Goal: Find specific page/section: Find specific page/section

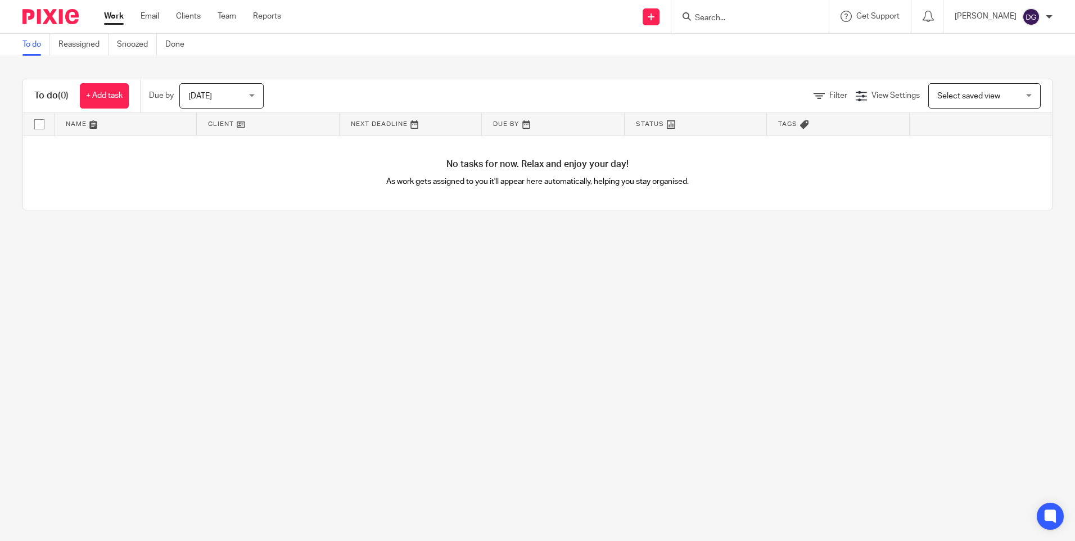
click at [714, 21] on input "Search" at bounding box center [744, 18] width 101 height 10
click at [724, 13] on input "Search" at bounding box center [744, 18] width 101 height 10
type input "totalser"
click at [747, 41] on link at bounding box center [799, 48] width 214 height 26
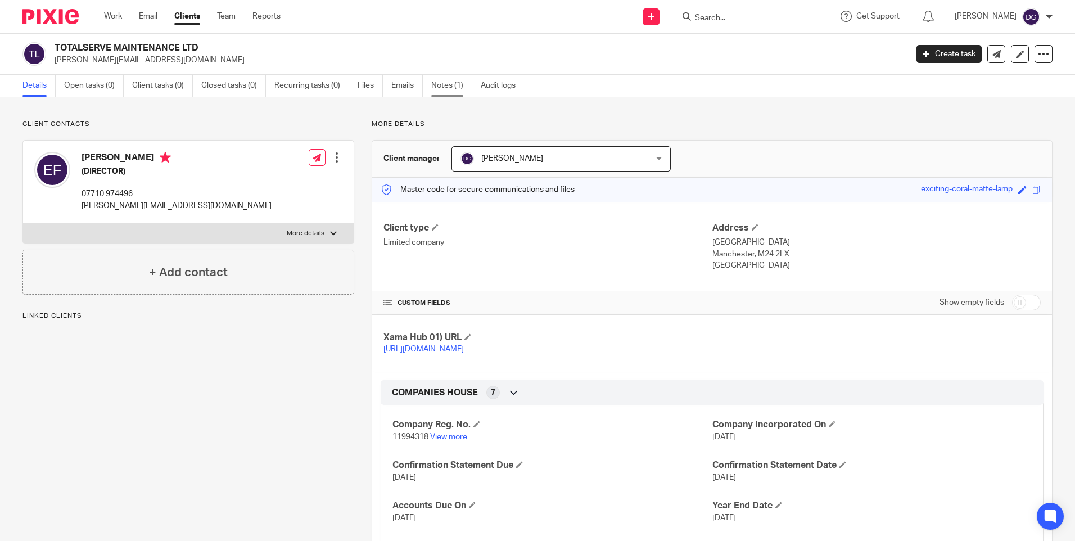
click at [451, 89] on link "Notes (1)" at bounding box center [451, 86] width 41 height 22
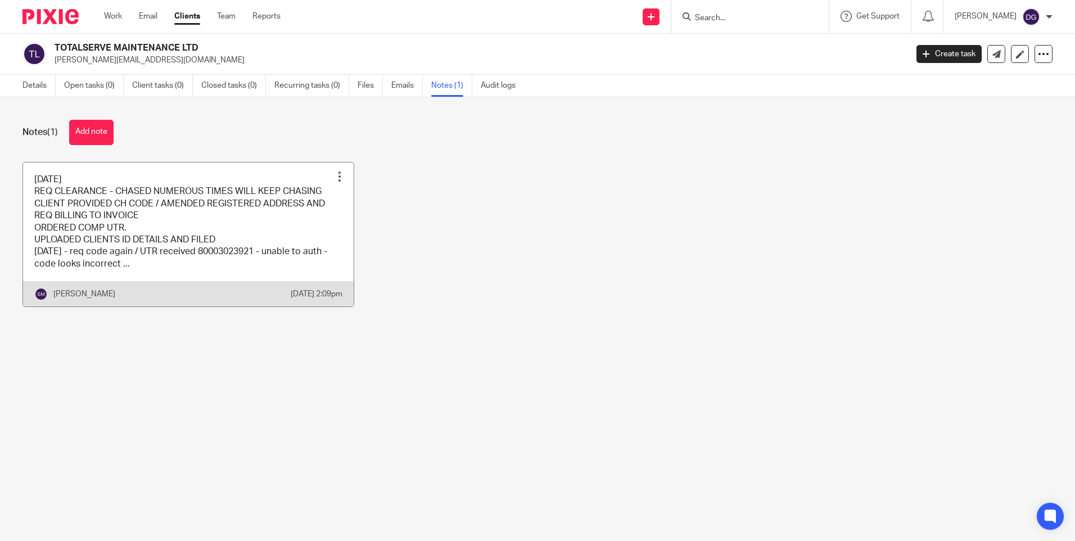
click at [224, 213] on link at bounding box center [188, 235] width 331 height 145
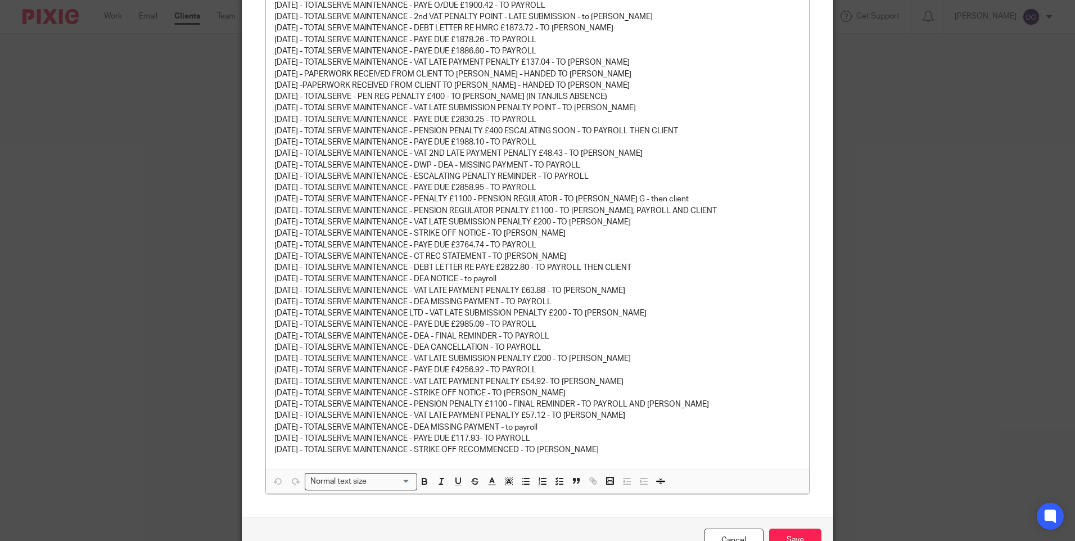
scroll to position [415, 0]
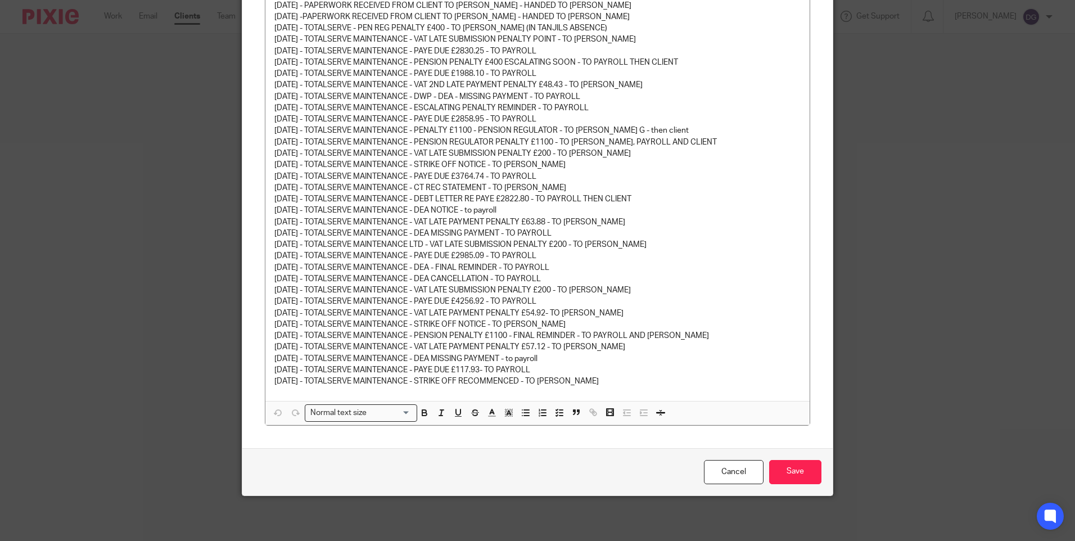
click at [137, 253] on div "Edit note Content 11/11/22 REQ CLEARANCE - CHASED NUMEROUS TIMES WILL KEEP CHAS…" at bounding box center [537, 270] width 1075 height 541
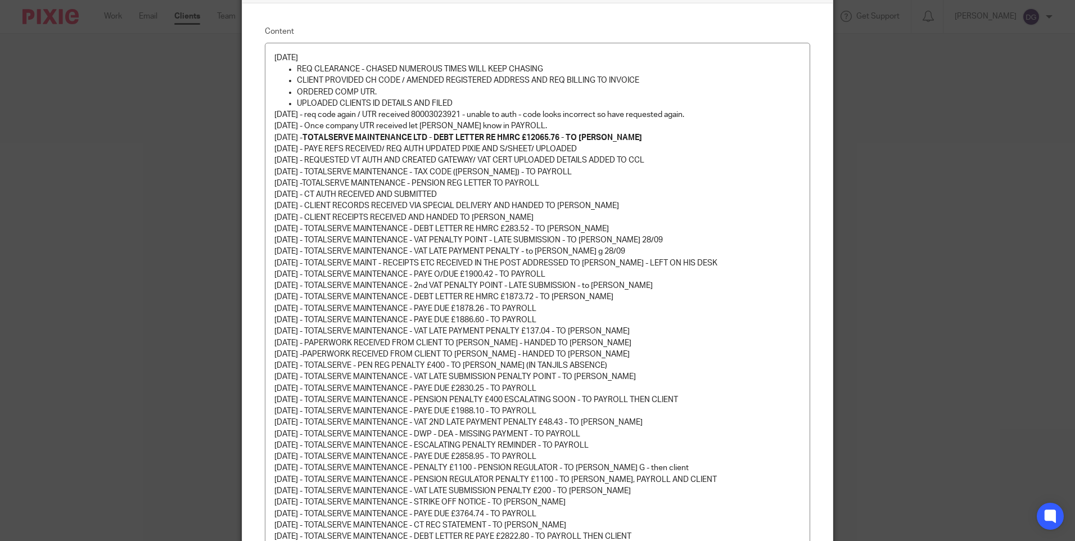
scroll to position [0, 0]
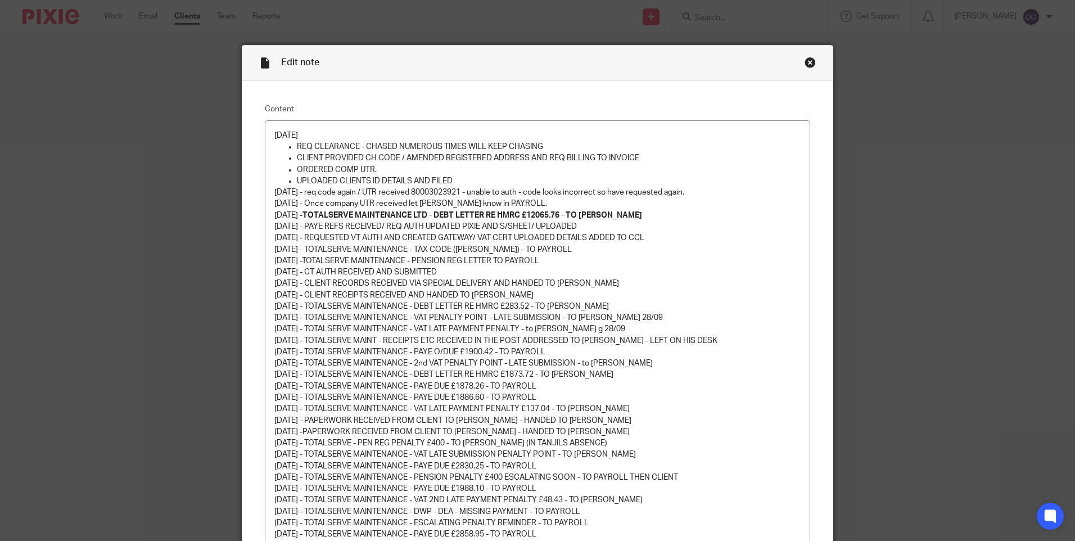
click at [807, 61] on div "Close this dialog window" at bounding box center [810, 62] width 11 height 11
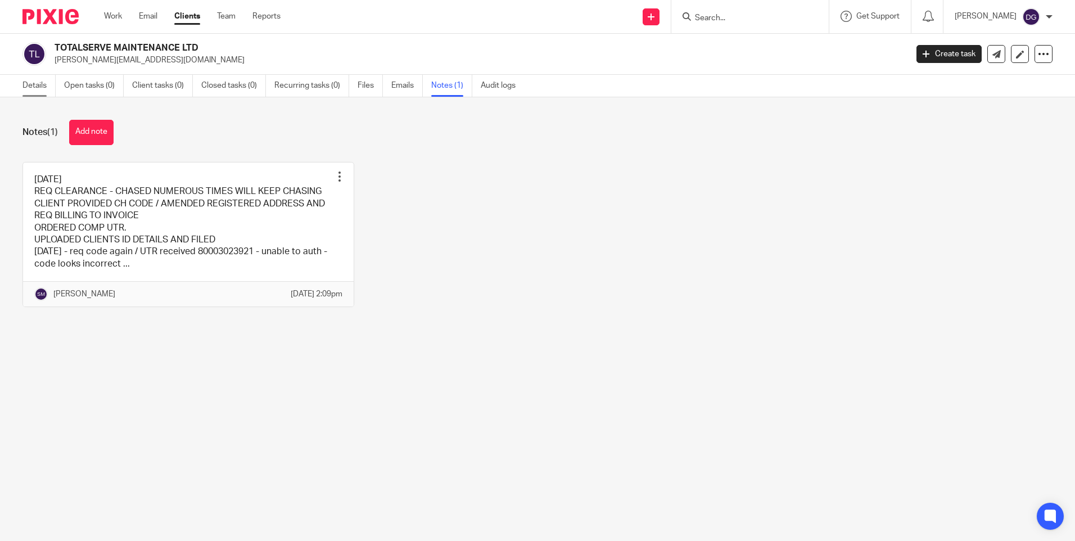
click at [43, 87] on link "Details" at bounding box center [38, 86] width 33 height 22
